Goal: Information Seeking & Learning: Learn about a topic

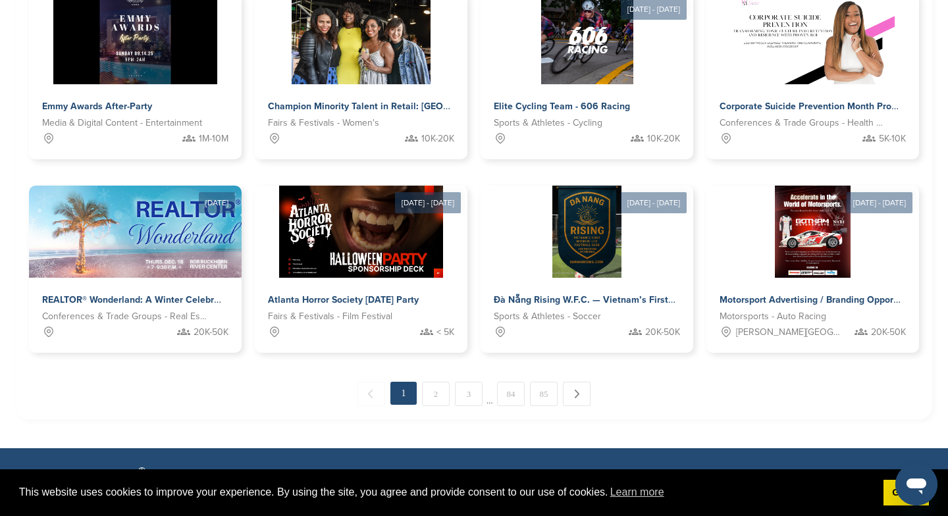
scroll to position [654, 0]
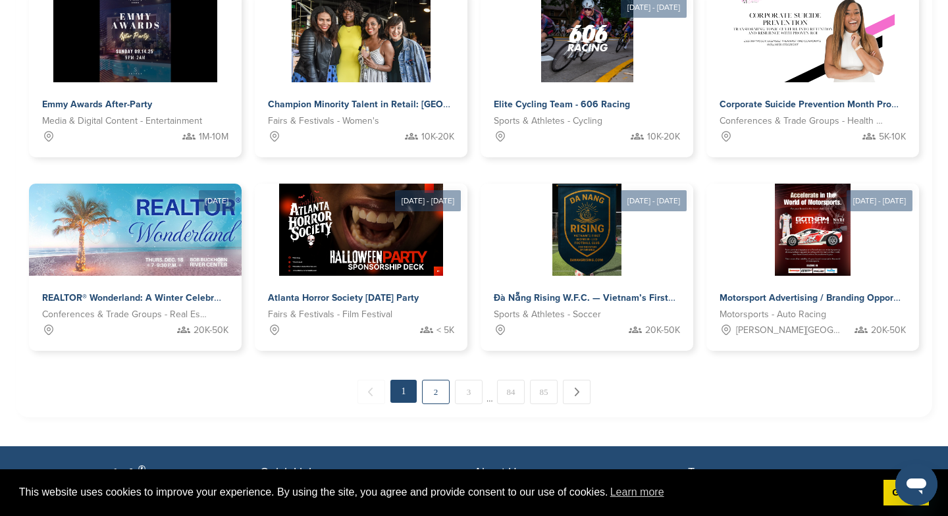
click at [436, 389] on link "2" at bounding box center [436, 392] width 28 height 24
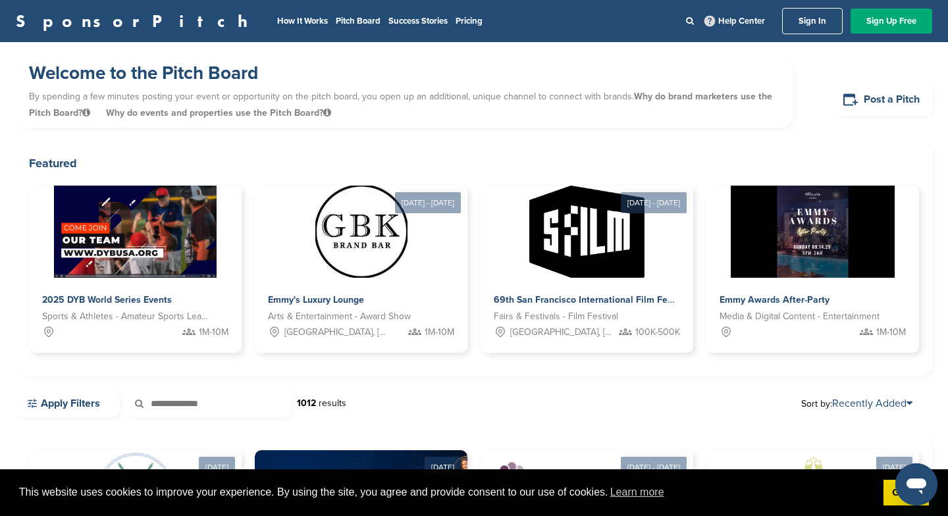
scroll to position [0, 0]
click at [689, 23] on icon at bounding box center [690, 20] width 8 height 9
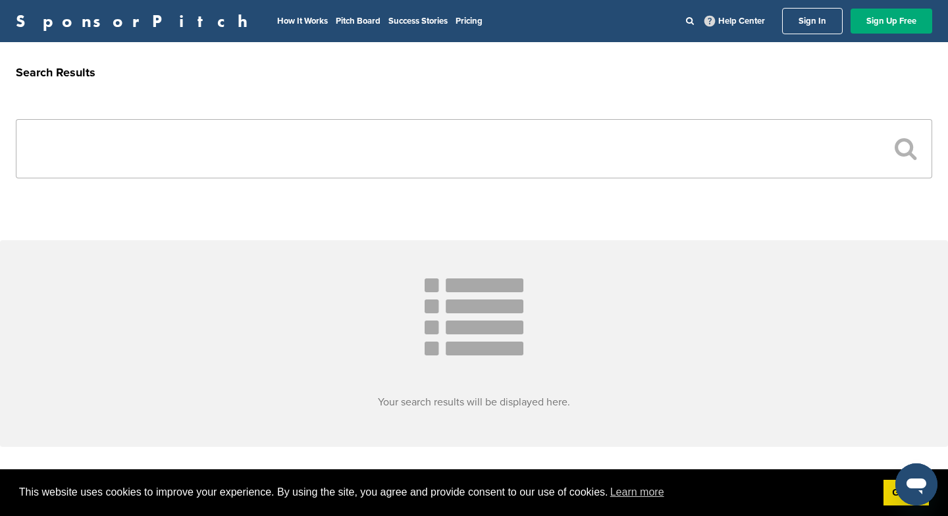
click at [365, 142] on input "text" at bounding box center [474, 148] width 917 height 59
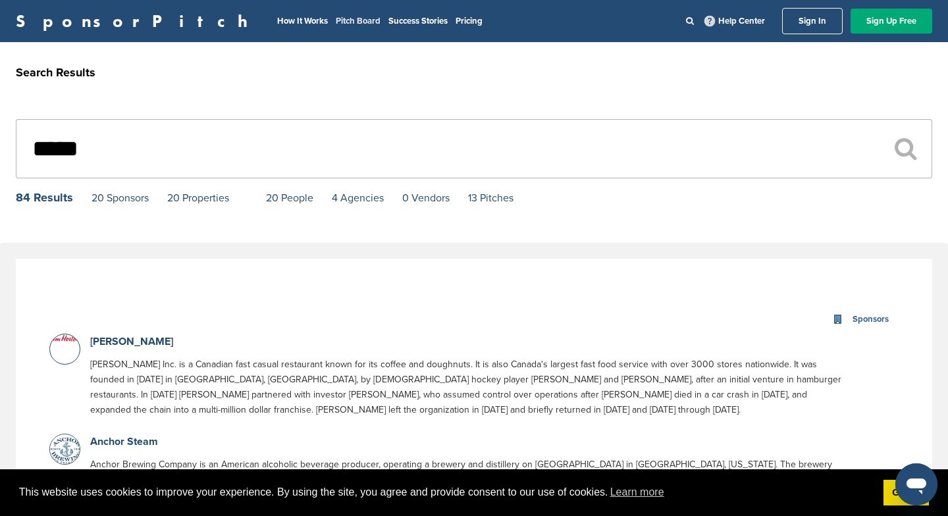
type input "*****"
click at [336, 19] on link "Pitch Board" at bounding box center [358, 21] width 45 height 11
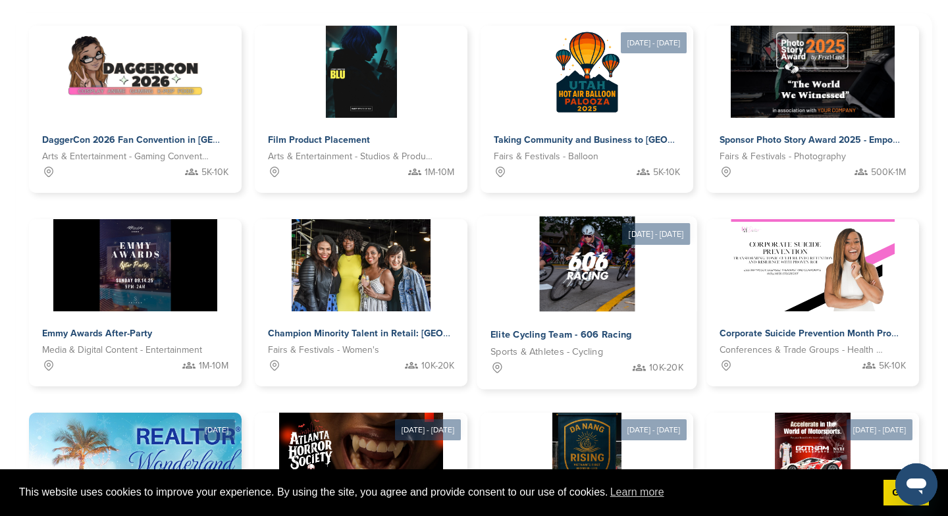
scroll to position [425, 0]
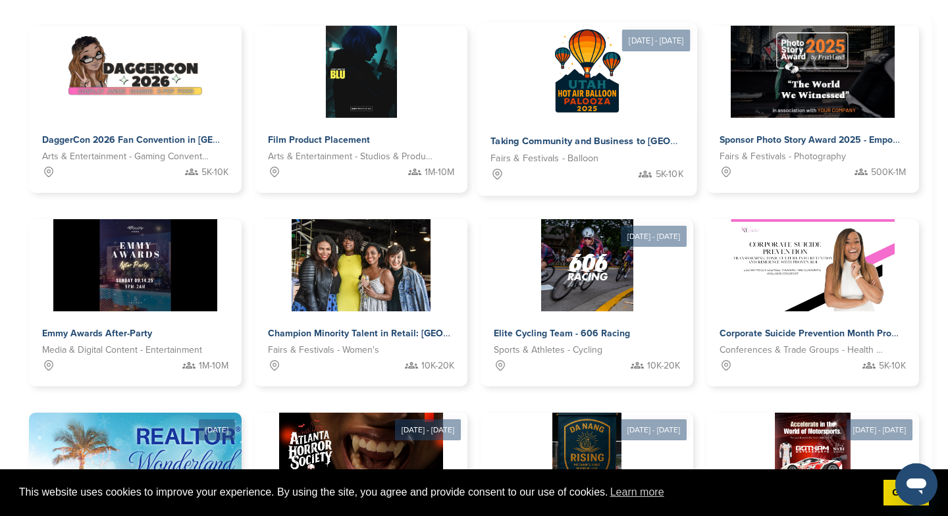
click at [558, 144] on span "Taking Community and Business to [GEOGRAPHIC_DATA] with the [US_STATE] Hot Air …" at bounding box center [718, 142] width 455 height 12
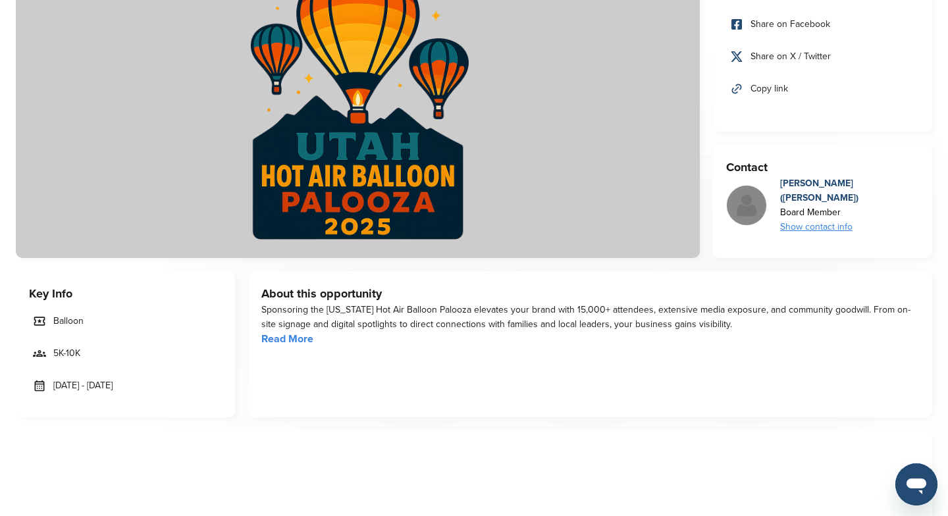
scroll to position [195, 0]
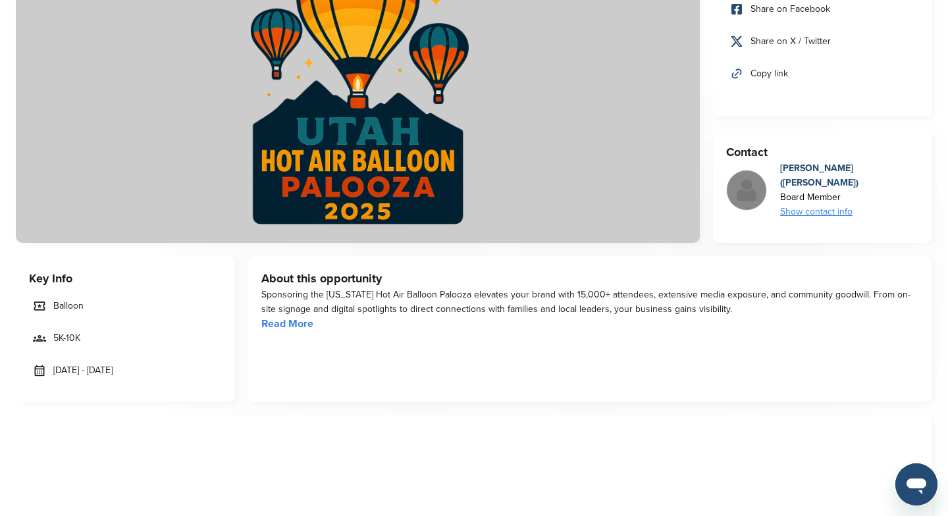
click at [283, 324] on link "Read More" at bounding box center [287, 323] width 52 height 13
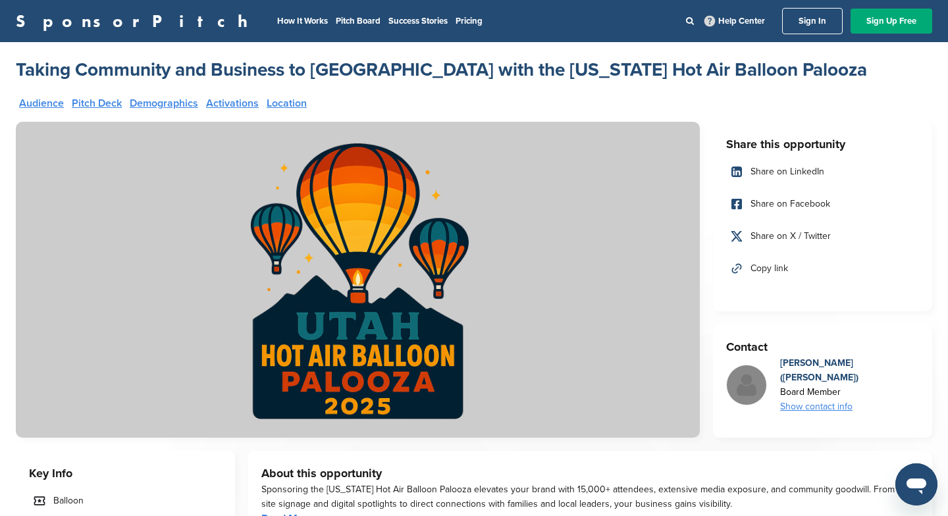
scroll to position [0, 0]
